Goal: Task Accomplishment & Management: Manage account settings

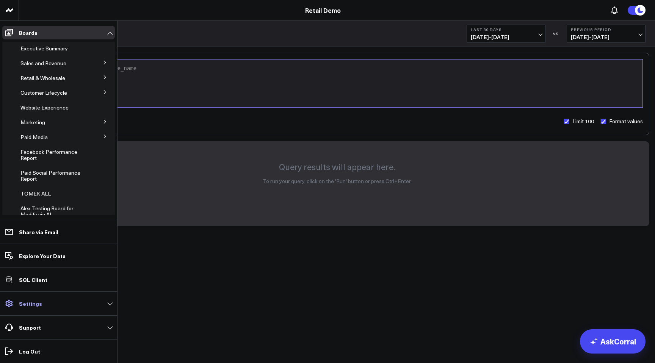
click at [27, 304] on p "Settings" at bounding box center [30, 304] width 23 height 6
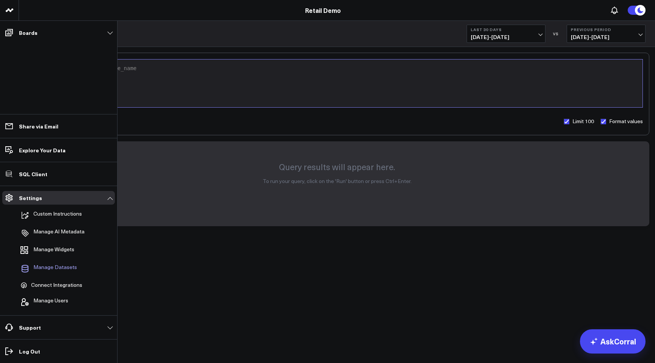
click at [50, 264] on span "Manage Datasets" at bounding box center [55, 268] width 44 height 9
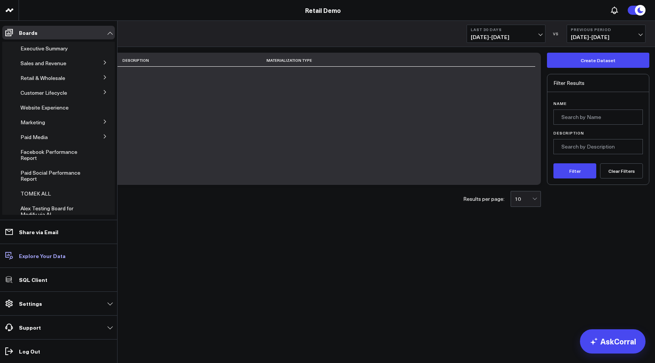
click at [42, 258] on p "Explore Your Data" at bounding box center [42, 256] width 47 height 6
click at [31, 305] on p "Settings" at bounding box center [30, 304] width 23 height 6
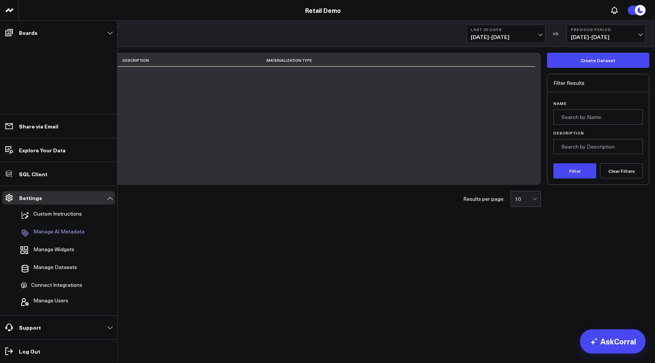
click at [46, 234] on p "Manage AI Metadata" at bounding box center [58, 233] width 51 height 9
